Goal: Transaction & Acquisition: Purchase product/service

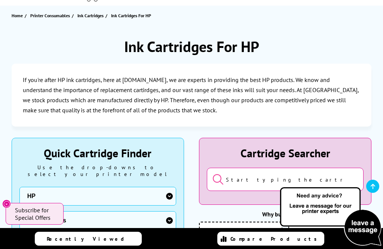
scroll to position [86, 0]
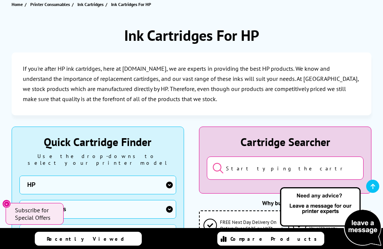
click at [221, 170] on icon "submit" at bounding box center [218, 168] width 10 height 10
click at [230, 169] on input "search" at bounding box center [285, 167] width 157 height 23
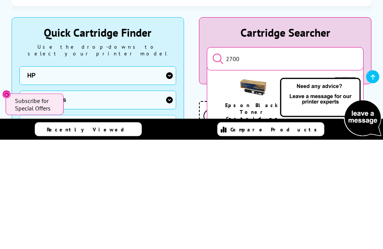
type input "2700"
click at [41, 200] on select "Printer Series AMP Series Colour Copier Series DesignJet Series DeskJet Series …" at bounding box center [97, 209] width 157 height 19
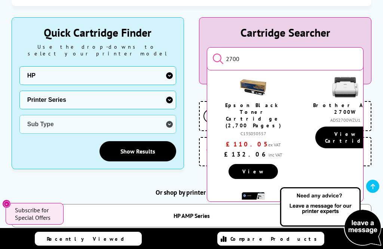
select select "24887"
click at [41, 119] on select "Sub Type HP DeskJet 1000 HP DeskJet 1010 HP DeskJet 1050 HP DeskJet 1100 HP Des…" at bounding box center [97, 124] width 157 height 19
click at [35, 115] on select "Sub Type HP DeskJet 1000 HP DeskJet 1010 HP DeskJet 1050 HP DeskJet 1100 HP Des…" at bounding box center [97, 124] width 157 height 19
click at [34, 121] on select "Sub Type HP DeskJet 1000 HP DeskJet 1010 HP DeskJet 1050 HP DeskJet 1100 HP Des…" at bounding box center [97, 124] width 157 height 19
click at [39, 119] on select "Sub Type HP DeskJet 1000 HP DeskJet 1010 HP DeskJet 1050 HP DeskJet 1100 HP Des…" at bounding box center [97, 124] width 157 height 19
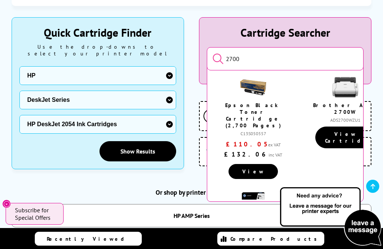
select select "37996"
click at [129, 146] on link "Show Results" at bounding box center [137, 151] width 77 height 20
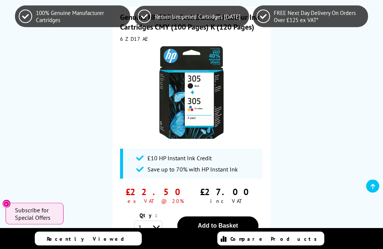
scroll to position [311, 0]
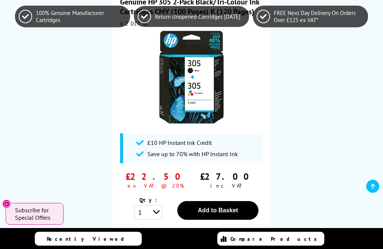
click at [74, 106] on div "Genuine HP 305 2-Pack Black/Tri-Colour Ink Cartridges CMY (100 Pages) K (120 Pa…" at bounding box center [192, 144] width 360 height 325
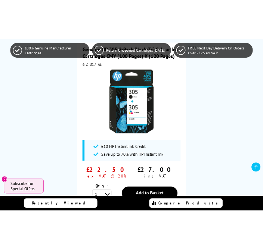
scroll to position [220, 0]
